Goal: Task Accomplishment & Management: Manage account settings

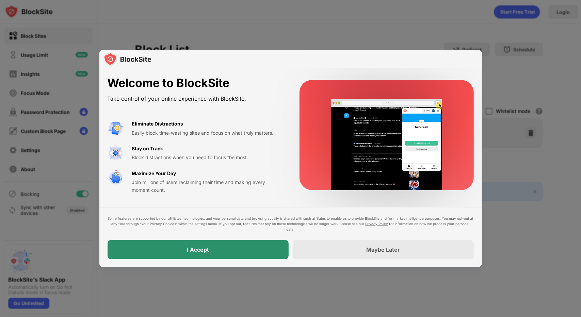
click at [190, 254] on div "I Accept" at bounding box center [198, 249] width 181 height 19
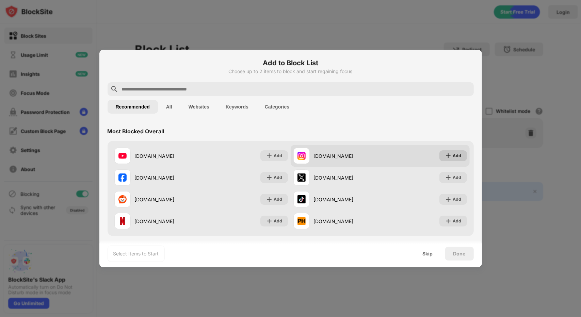
click at [453, 157] on div "Add" at bounding box center [457, 156] width 9 height 7
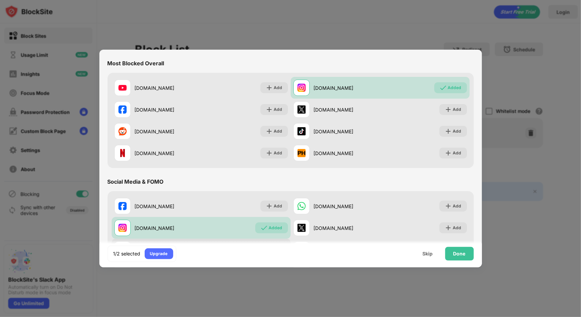
scroll to position [102, 0]
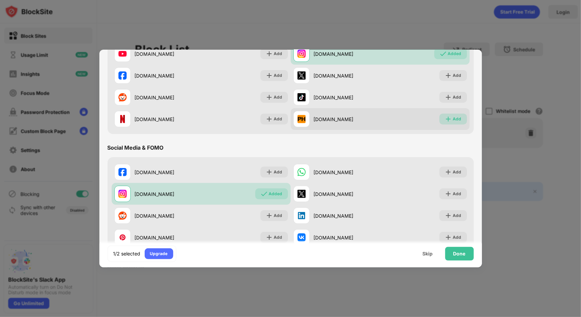
click at [446, 120] on img at bounding box center [448, 119] width 7 height 7
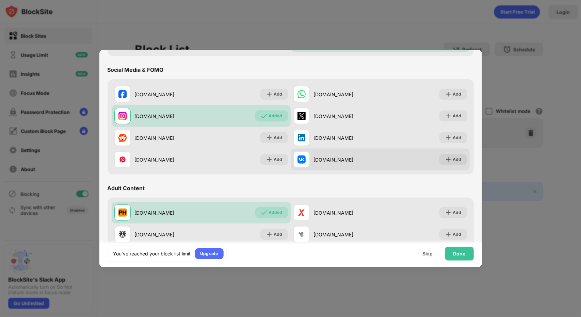
scroll to position [238, 0]
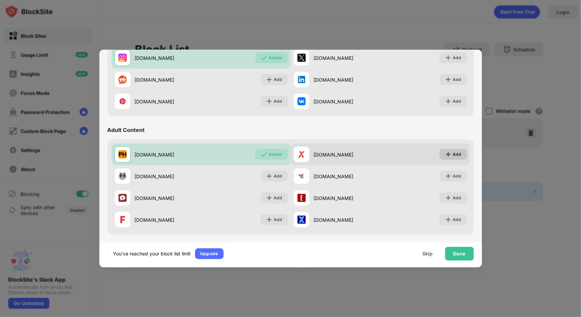
click at [445, 158] on img at bounding box center [448, 154] width 7 height 7
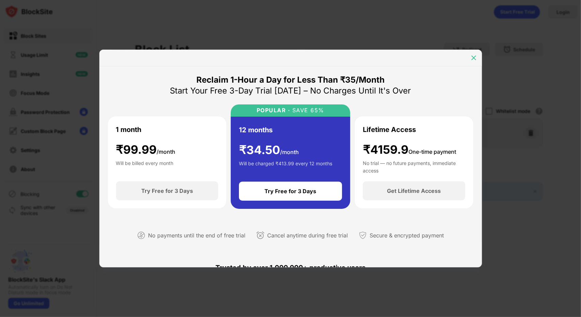
click at [474, 57] on img at bounding box center [474, 57] width 7 height 7
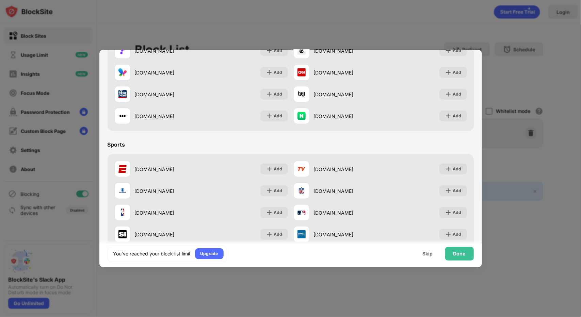
scroll to position [545, 0]
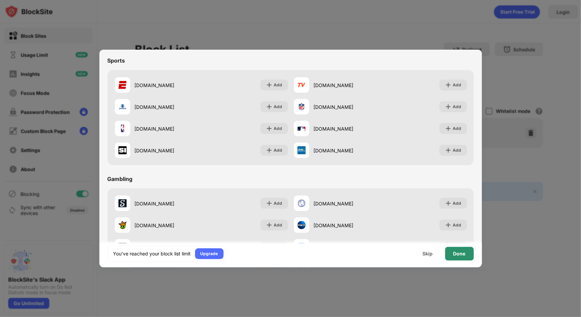
click at [471, 256] on div "Done" at bounding box center [460, 254] width 29 height 14
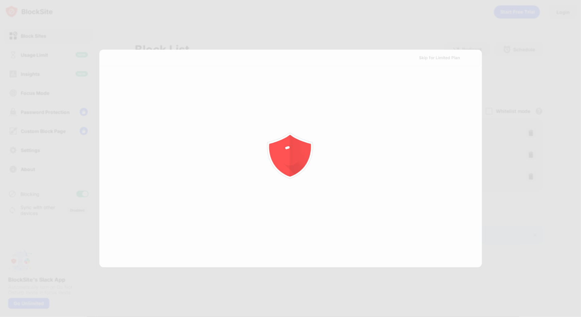
scroll to position [0, 0]
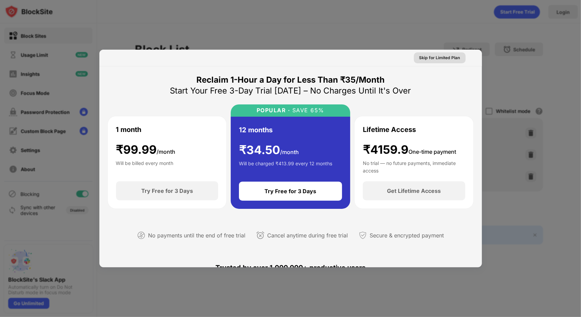
click at [424, 56] on div "Skip for Limited Plan" at bounding box center [440, 57] width 41 height 7
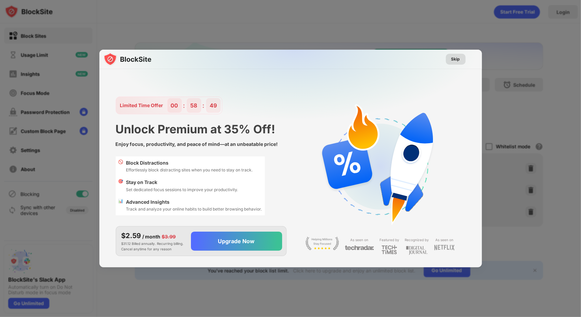
click at [459, 60] on div "Skip" at bounding box center [456, 59] width 9 height 7
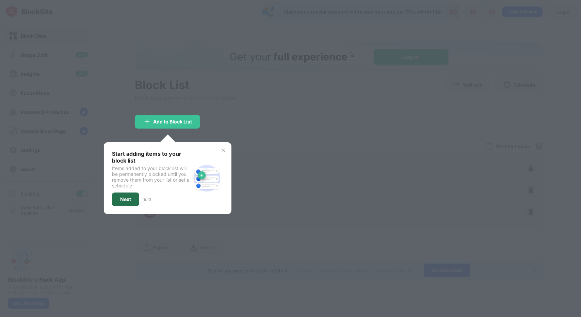
click at [120, 197] on div "Next" at bounding box center [125, 200] width 27 height 14
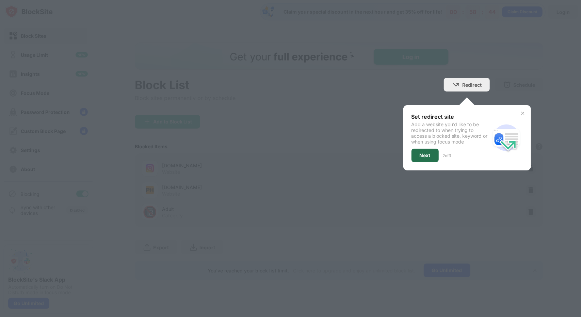
click at [420, 153] on div "Next" at bounding box center [425, 155] width 11 height 5
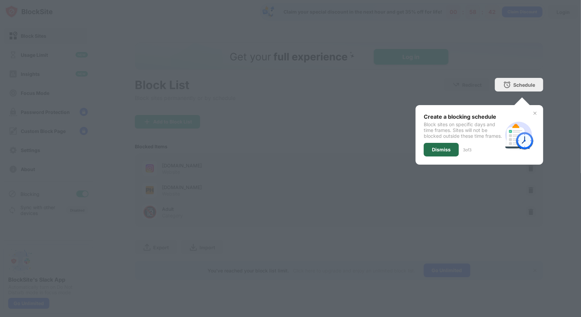
click at [448, 153] on div "Dismiss" at bounding box center [441, 149] width 19 height 5
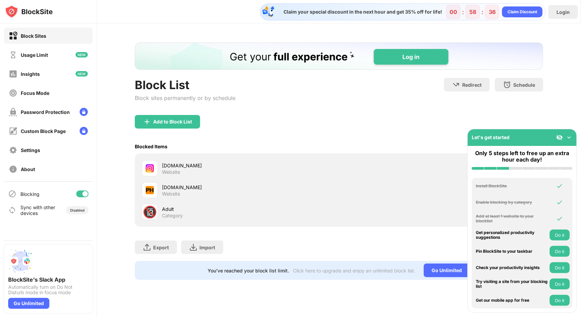
click at [568, 139] on img at bounding box center [569, 137] width 7 height 7
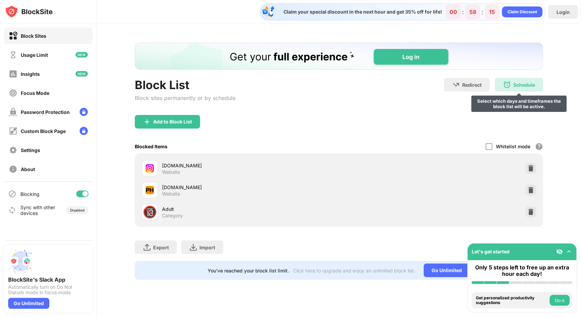
click at [509, 88] on img at bounding box center [507, 85] width 8 height 8
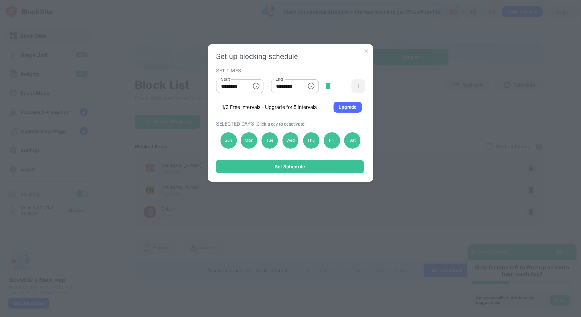
click at [328, 85] on img at bounding box center [328, 86] width 7 height 7
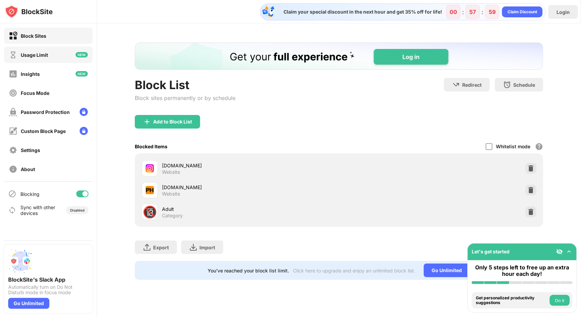
click at [36, 54] on div "Usage Limit" at bounding box center [34, 55] width 27 height 6
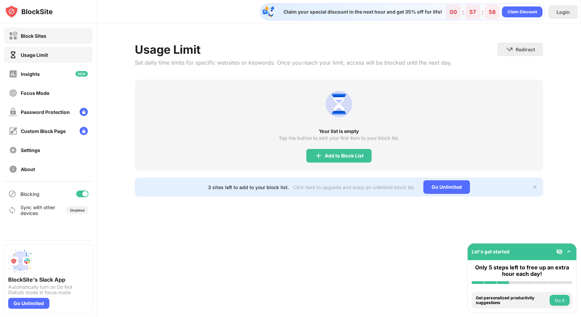
click at [33, 34] on div "Block Sites" at bounding box center [34, 36] width 26 height 6
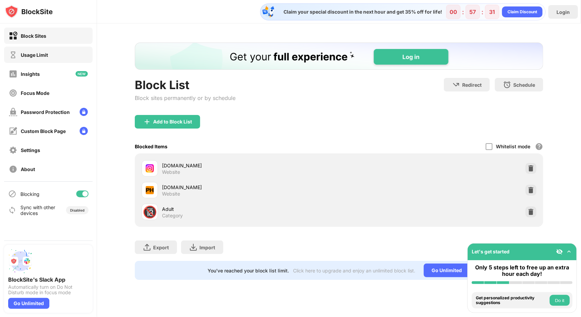
click at [51, 58] on div "Usage Limit" at bounding box center [48, 55] width 89 height 16
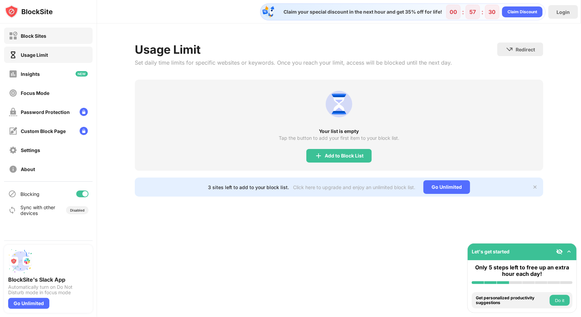
click at [53, 29] on div "Block Sites" at bounding box center [48, 36] width 89 height 16
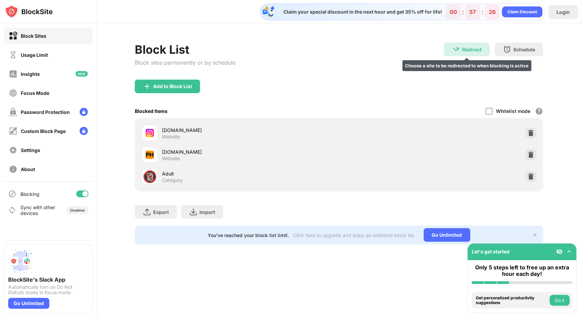
click at [463, 50] on div "Redirect" at bounding box center [472, 50] width 19 height 6
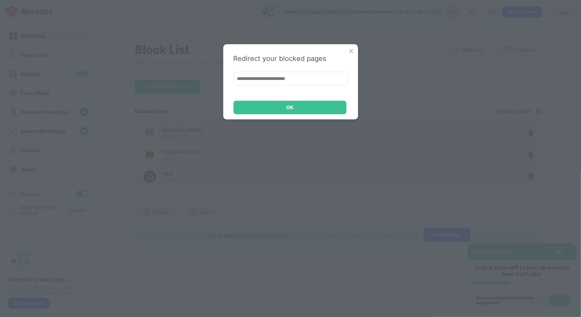
click at [352, 49] on img at bounding box center [351, 51] width 7 height 7
